Goal: Information Seeking & Learning: Understand process/instructions

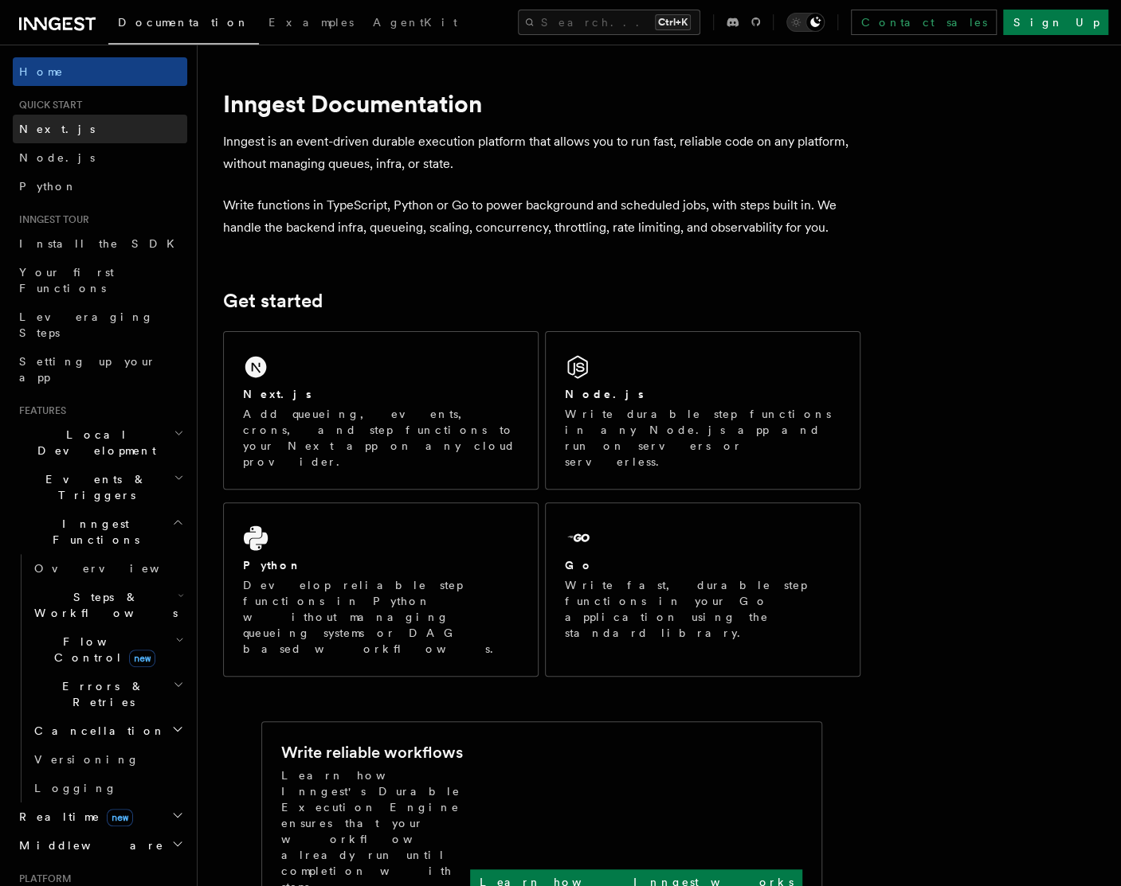
click at [46, 127] on span "Next.js" at bounding box center [57, 129] width 76 height 13
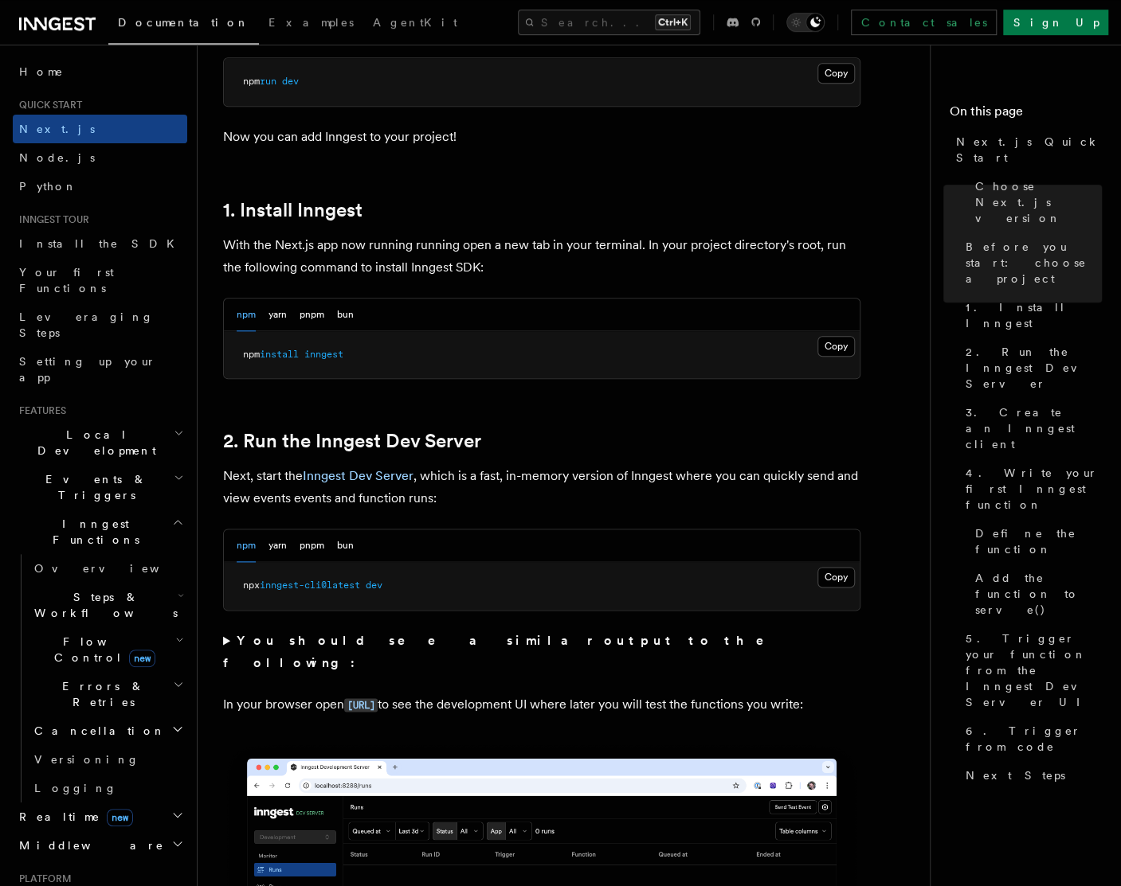
scroll to position [753, 0]
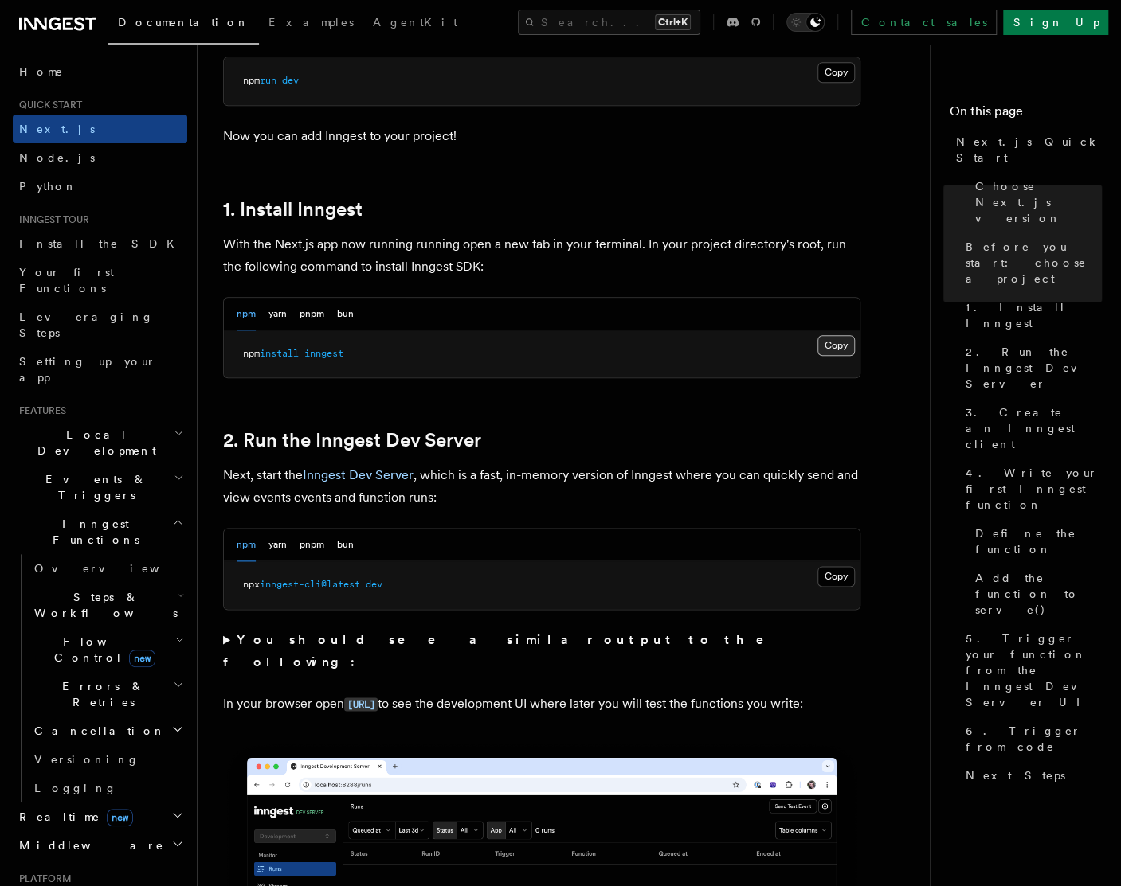
click at [834, 350] on button "Copy Copied" at bounding box center [835, 345] width 37 height 21
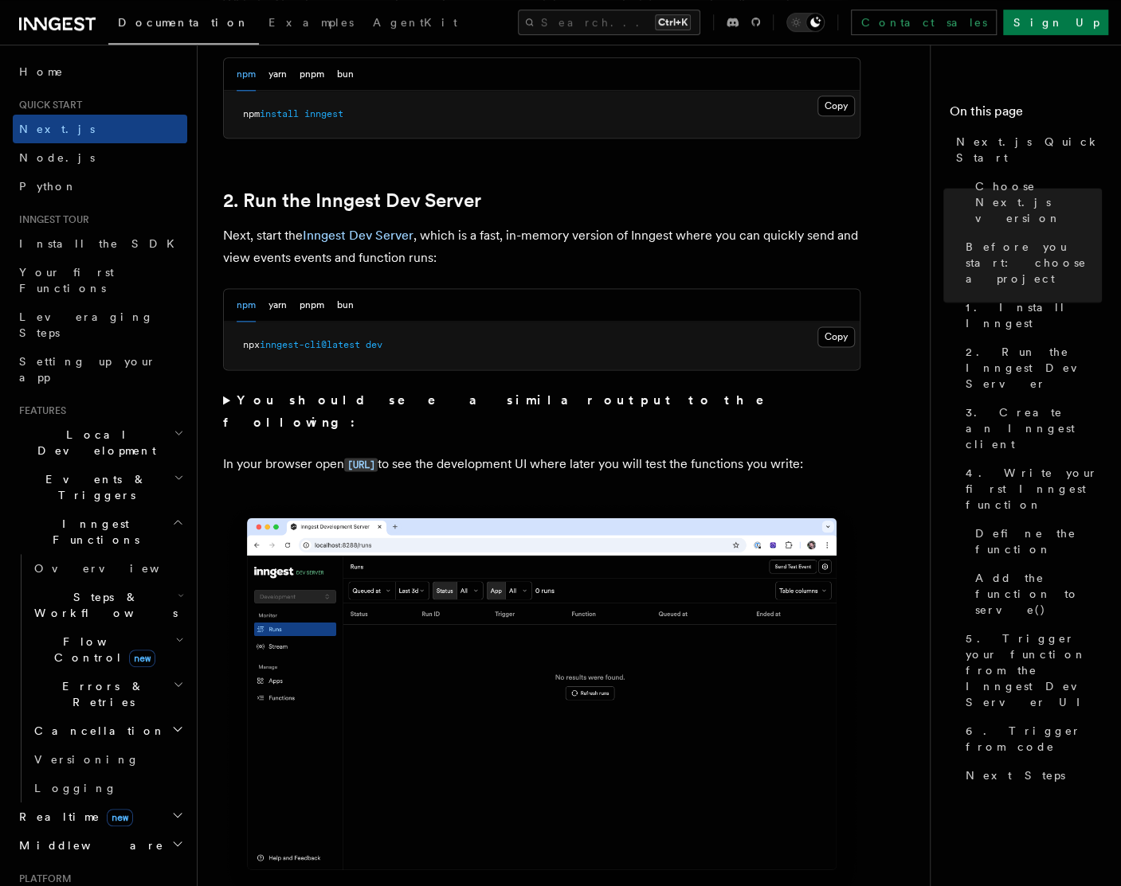
scroll to position [1004, 0]
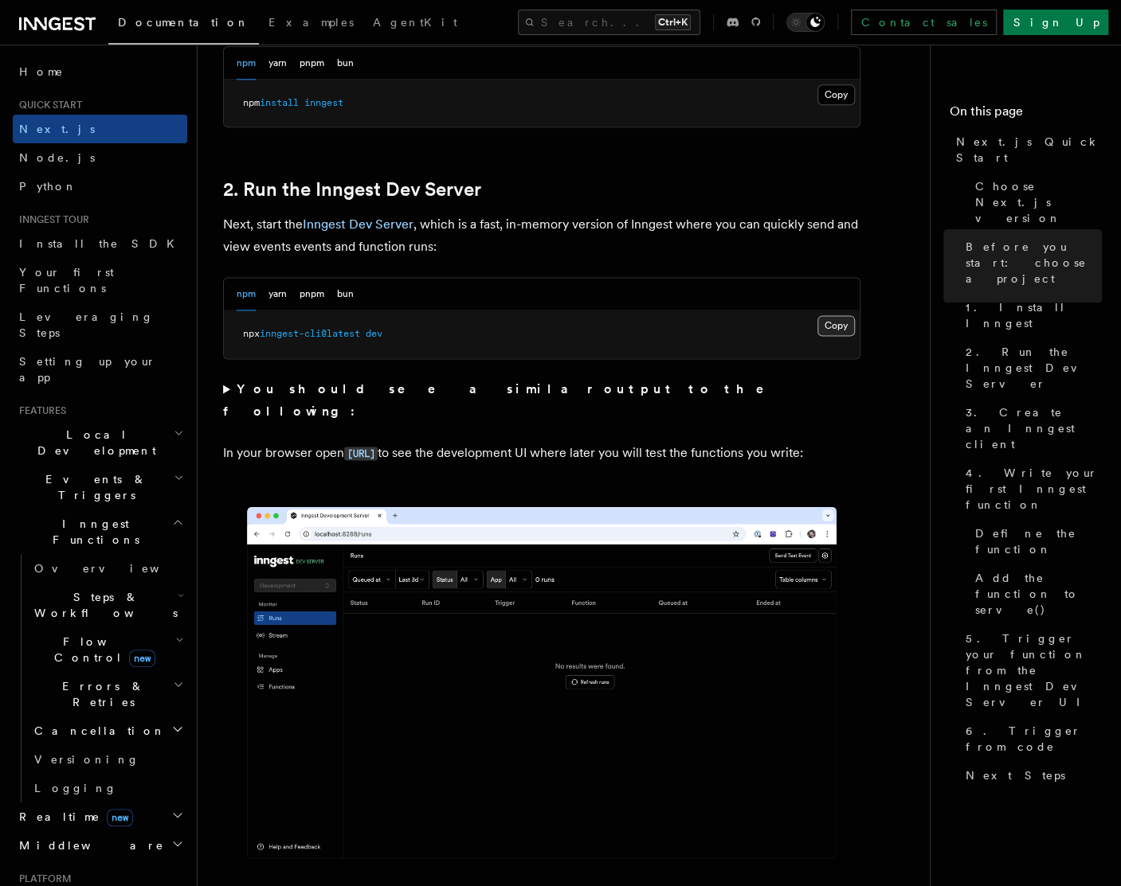
click at [843, 324] on button "Copy Copied" at bounding box center [835, 325] width 37 height 21
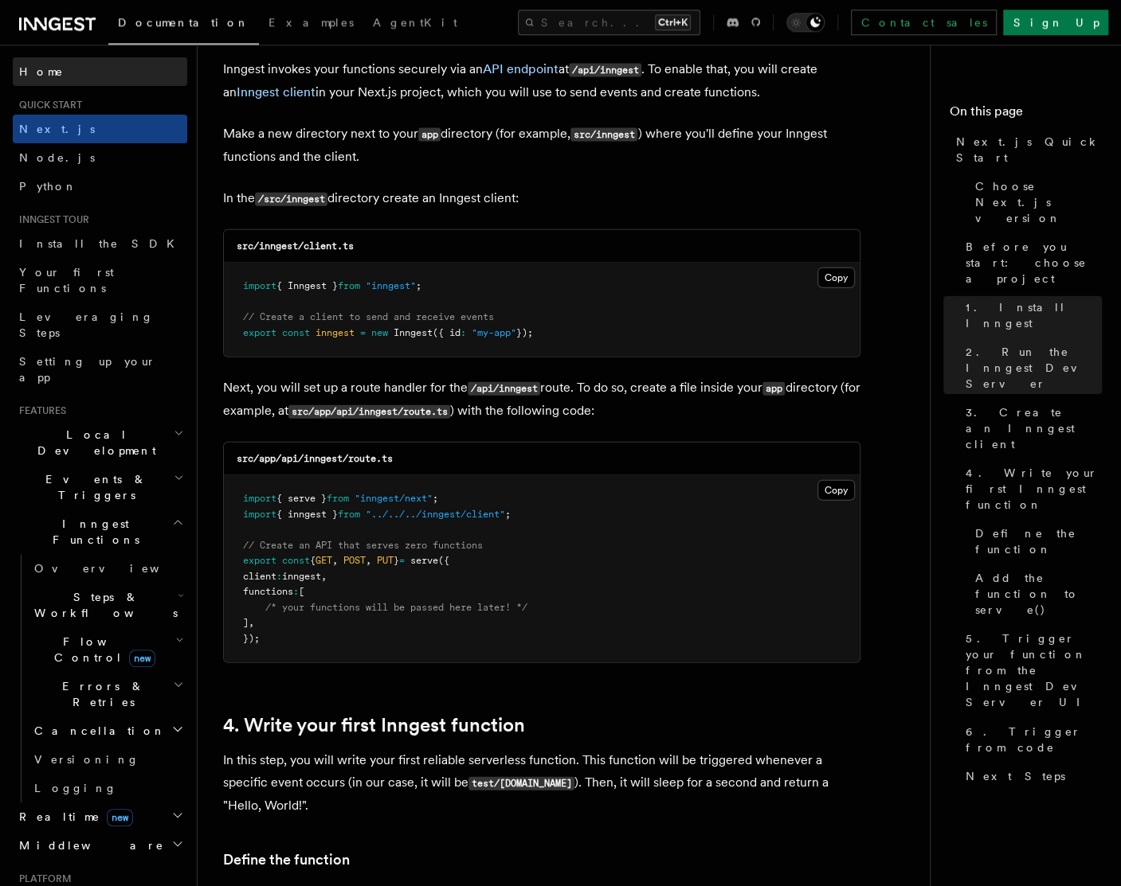
scroll to position [1923, 0]
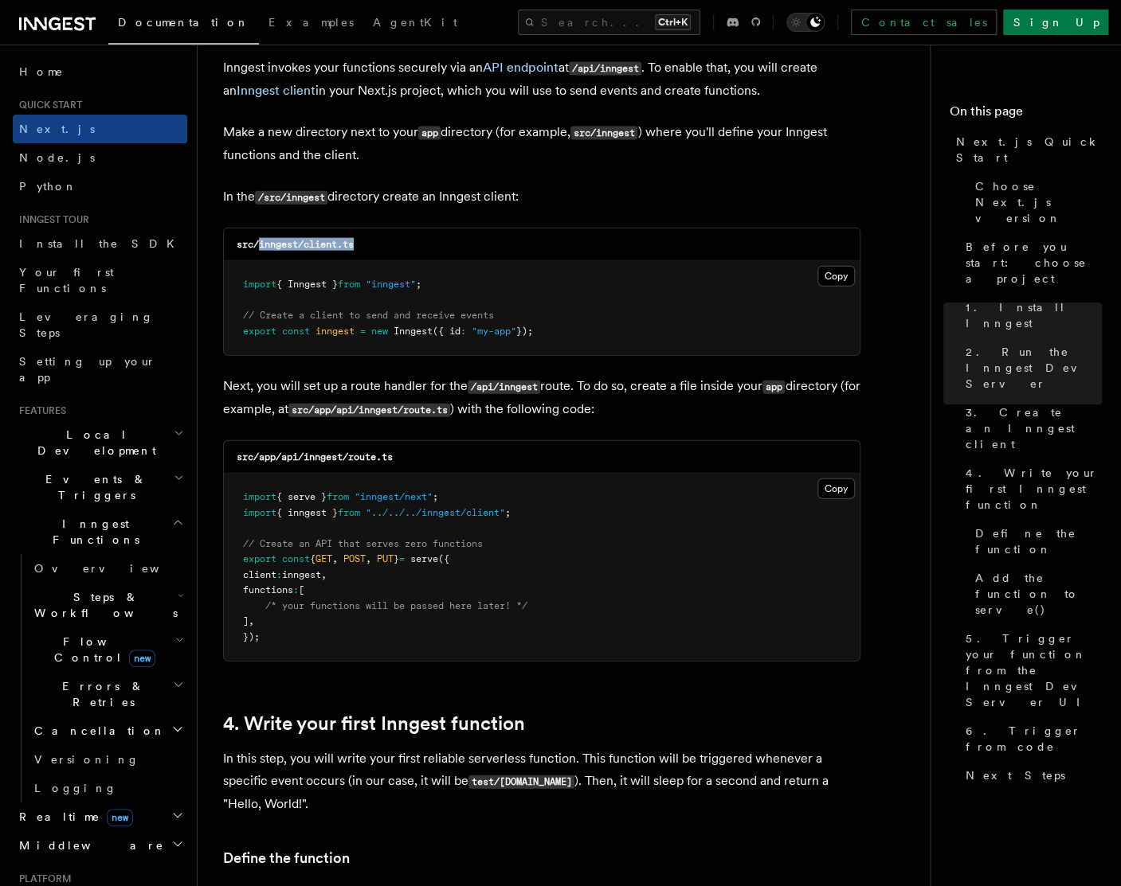
drag, startPoint x: 378, startPoint y: 250, endPoint x: 261, endPoint y: 249, distance: 116.3
click at [261, 249] on div "src/inngest/client.ts" at bounding box center [542, 245] width 636 height 33
copy code "inngest/client.ts"
click at [846, 280] on button "Copy Copied" at bounding box center [835, 276] width 37 height 21
drag, startPoint x: 429, startPoint y: 456, endPoint x: 307, endPoint y: 460, distance: 122.7
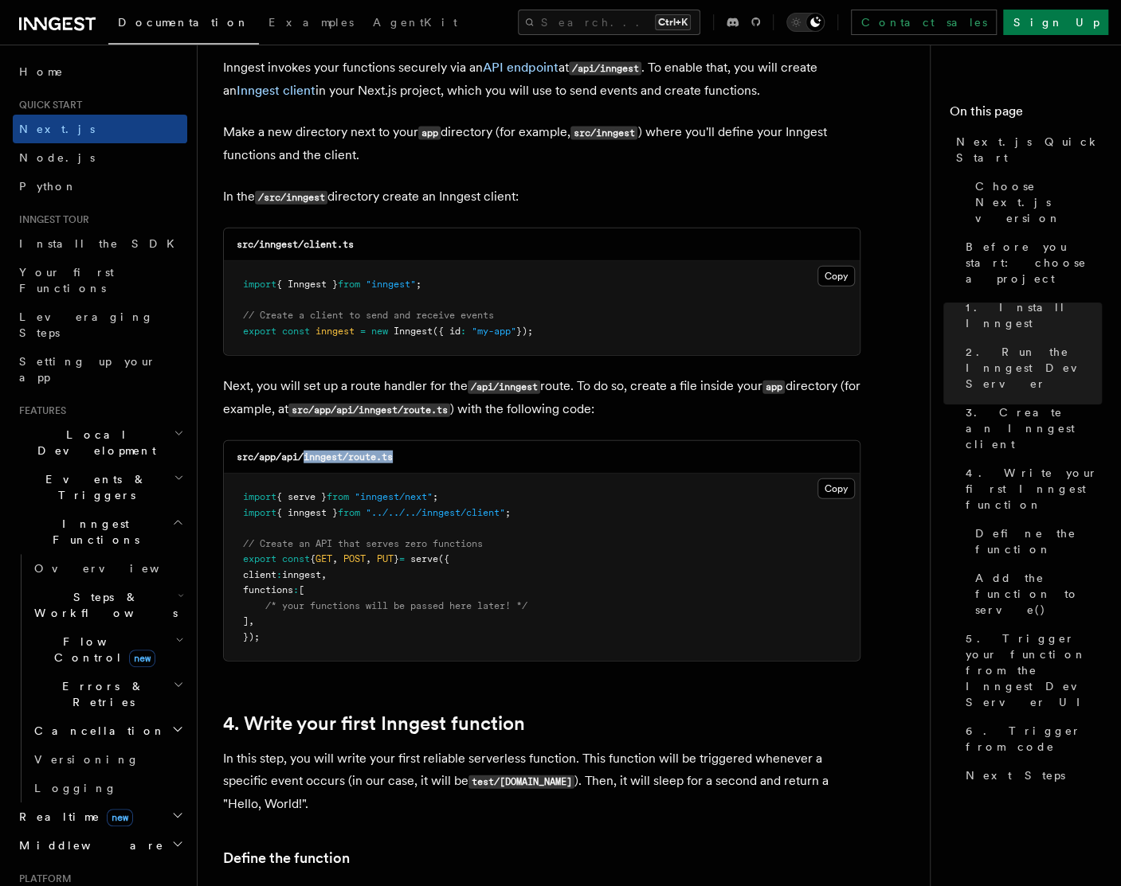
click at [307, 460] on div "src/app/api/inngest/route.ts" at bounding box center [542, 457] width 636 height 33
copy code "inngest/route.ts"
click at [581, 554] on pre "import { serve } from "inngest/next" ; import { inngest } from "../../../innges…" at bounding box center [542, 567] width 636 height 187
click at [847, 485] on button "Copy Copied" at bounding box center [835, 489] width 37 height 21
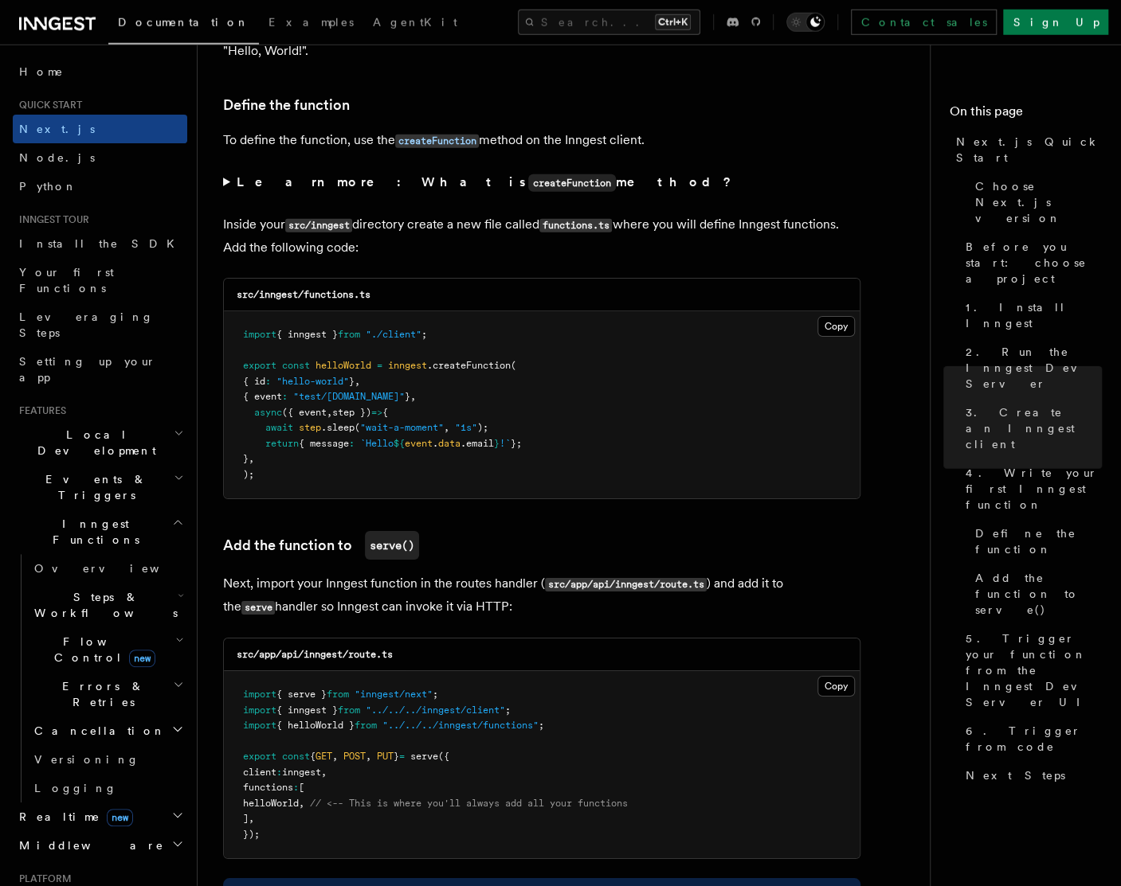
scroll to position [2676, 0]
drag, startPoint x: 405, startPoint y: 298, endPoint x: 308, endPoint y: 297, distance: 97.2
click at [308, 297] on div "src/inngest/functions.ts" at bounding box center [542, 296] width 636 height 33
copy code "functions.ts"
click at [853, 325] on button "Copy Copied" at bounding box center [835, 327] width 37 height 21
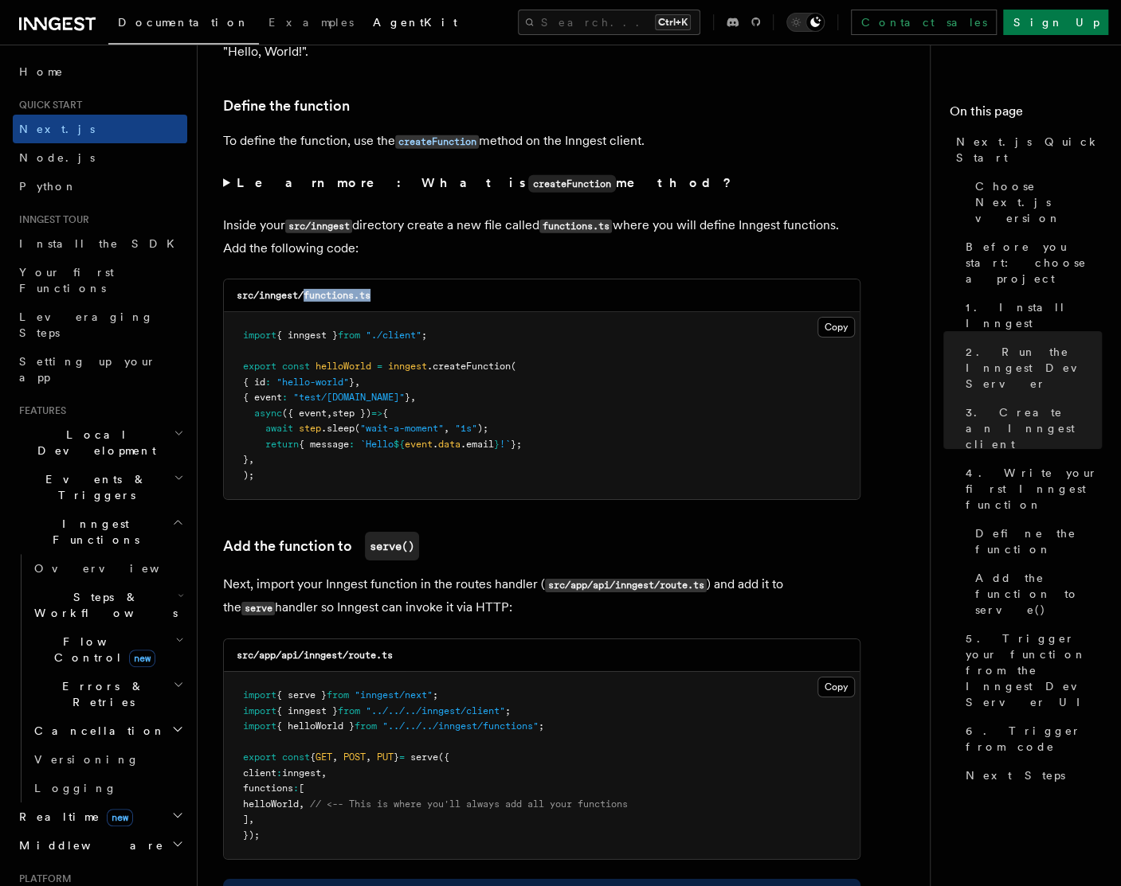
click at [373, 26] on span "AgentKit" at bounding box center [415, 22] width 84 height 13
click at [259, 31] on link "Examples" at bounding box center [311, 24] width 104 height 38
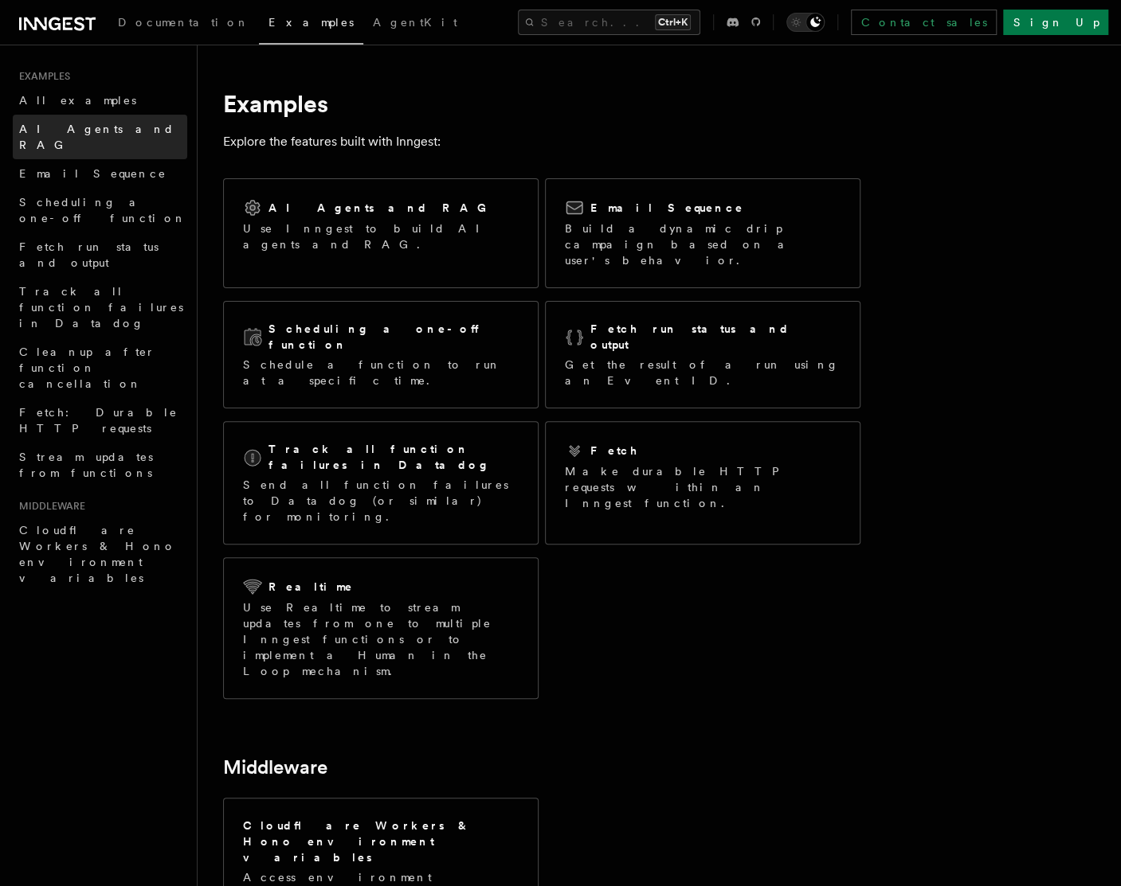
click at [56, 139] on link "AI Agents and RAG" at bounding box center [100, 137] width 174 height 45
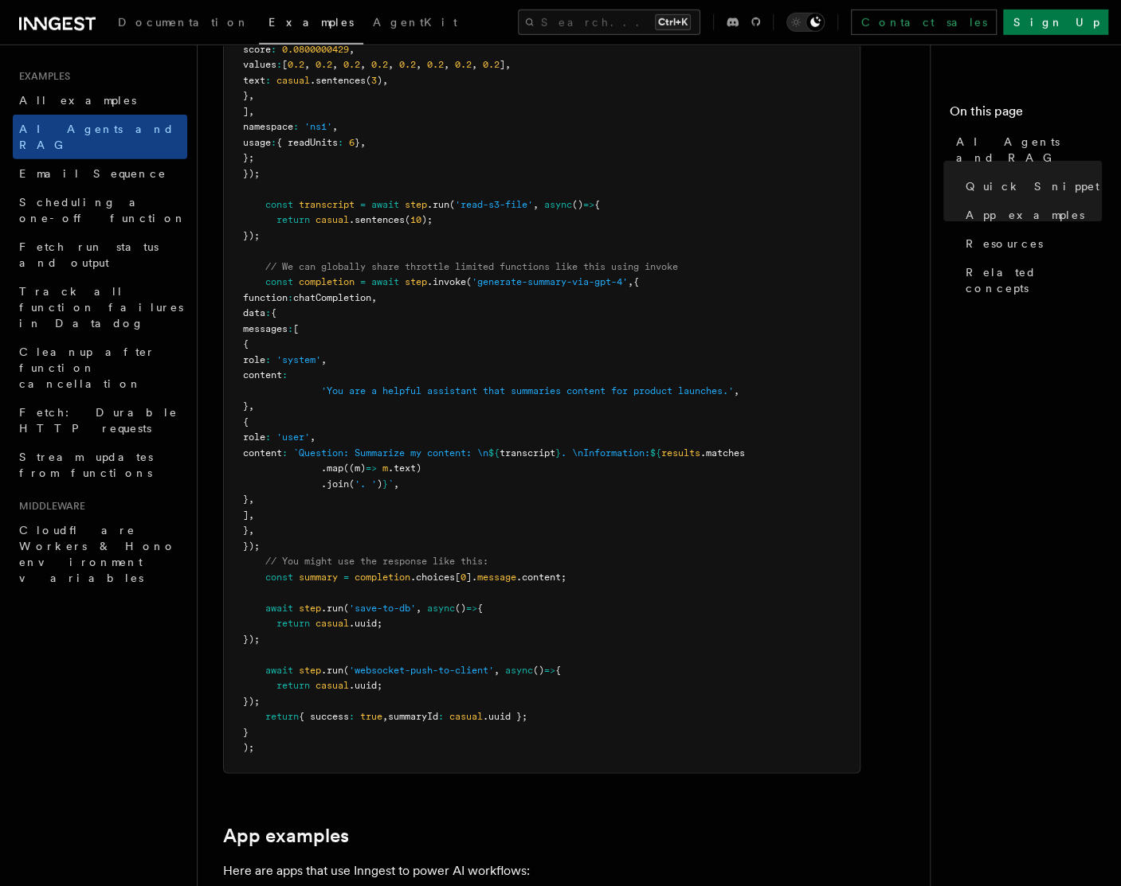
scroll to position [837, 0]
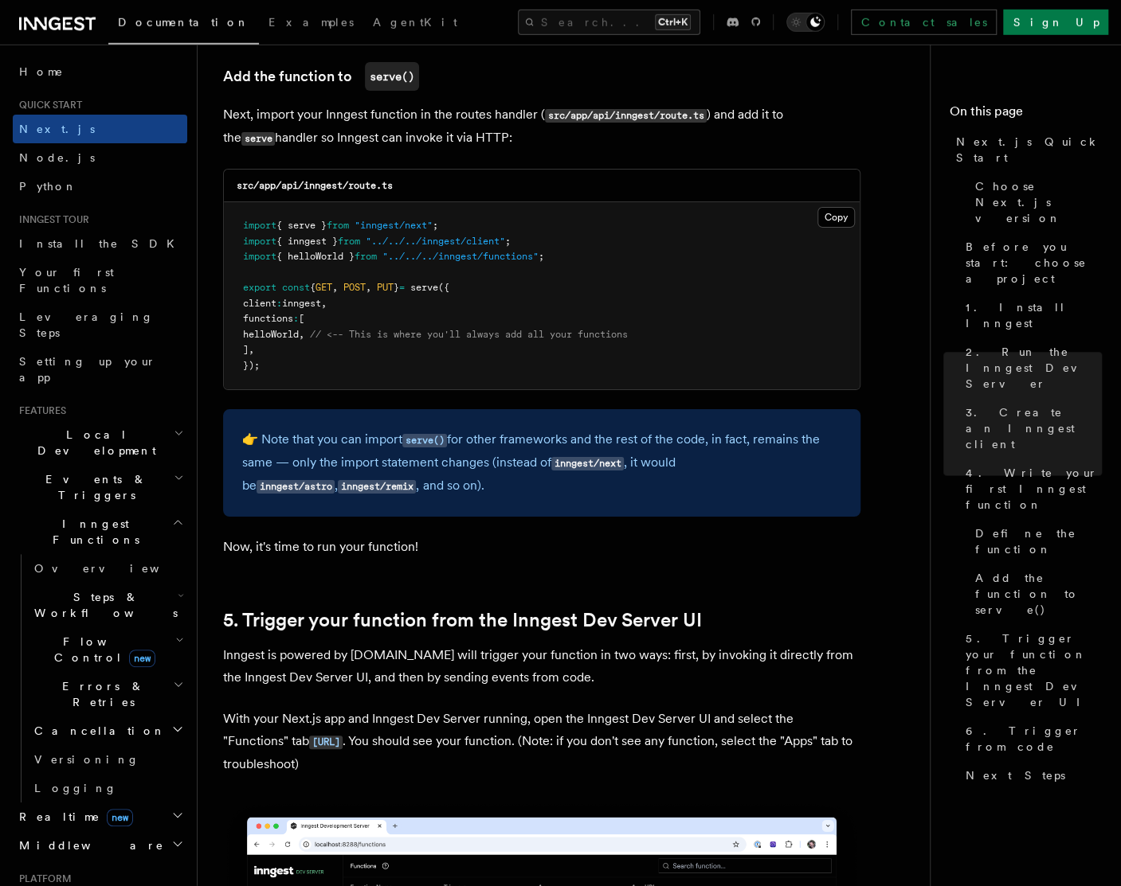
scroll to position [3147, 0]
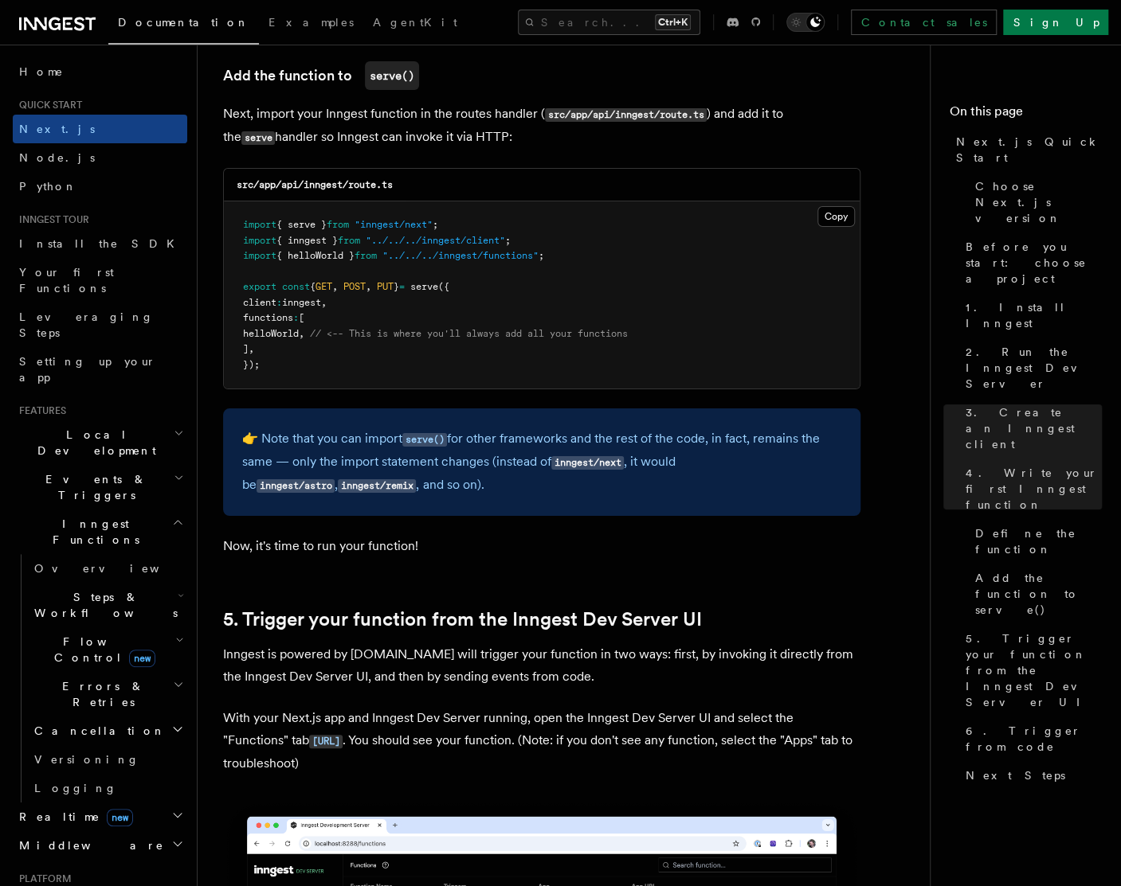
click at [49, 29] on icon at bounding box center [57, 23] width 76 height 19
